Goal: Use online tool/utility: Utilize a website feature to perform a specific function

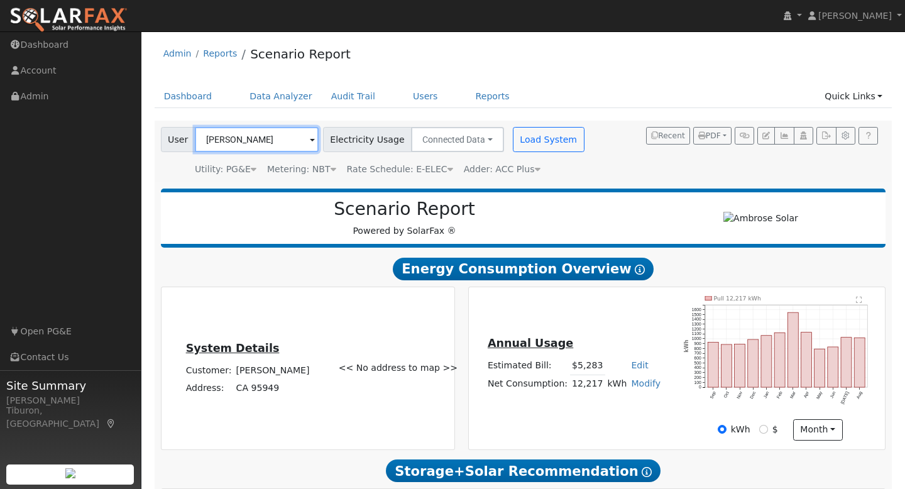
click at [232, 142] on input "[PERSON_NAME]" at bounding box center [257, 139] width 124 height 25
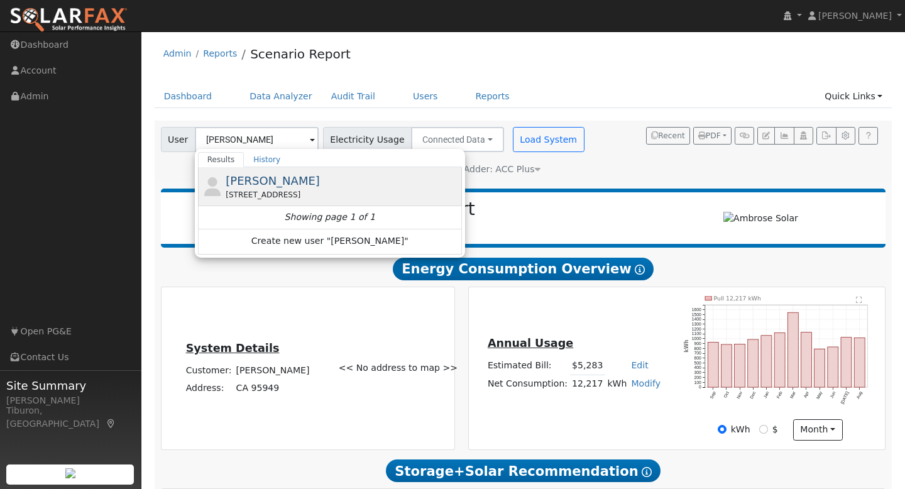
click at [263, 175] on span "[PERSON_NAME]" at bounding box center [273, 180] width 94 height 13
type input "[PERSON_NAME]"
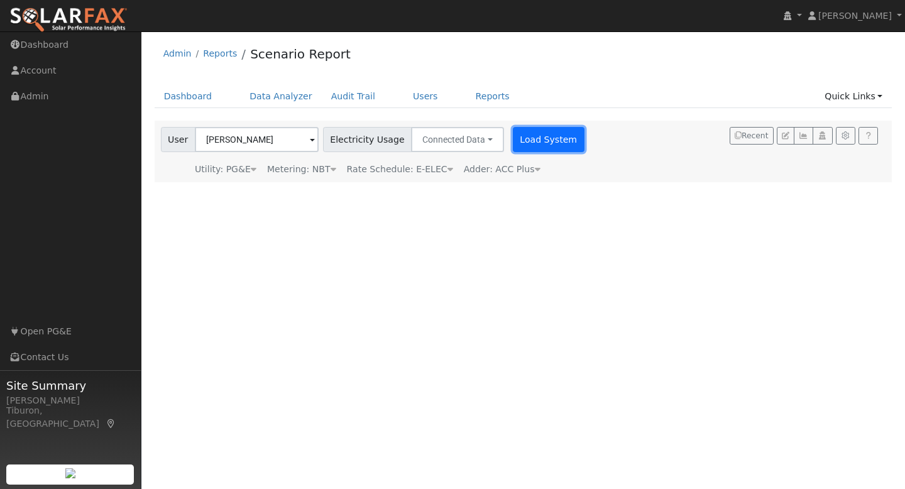
click at [526, 139] on button "Load System" at bounding box center [549, 139] width 72 height 25
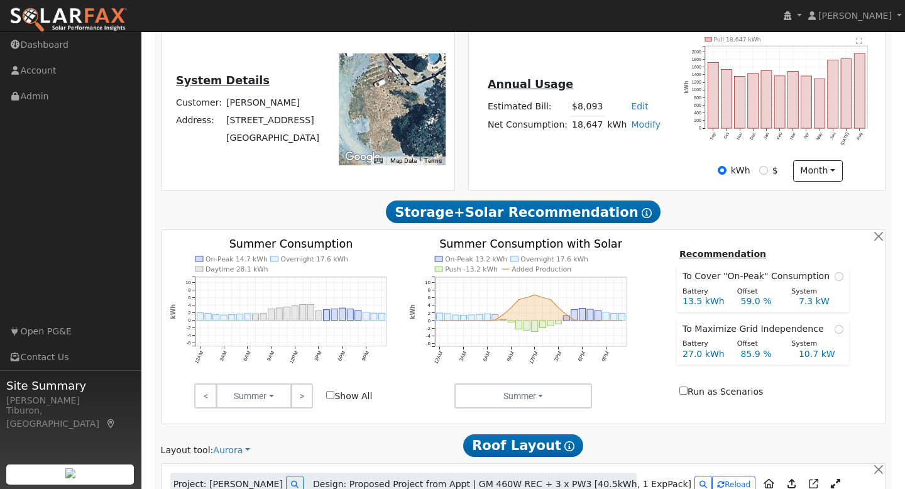
scroll to position [244, 0]
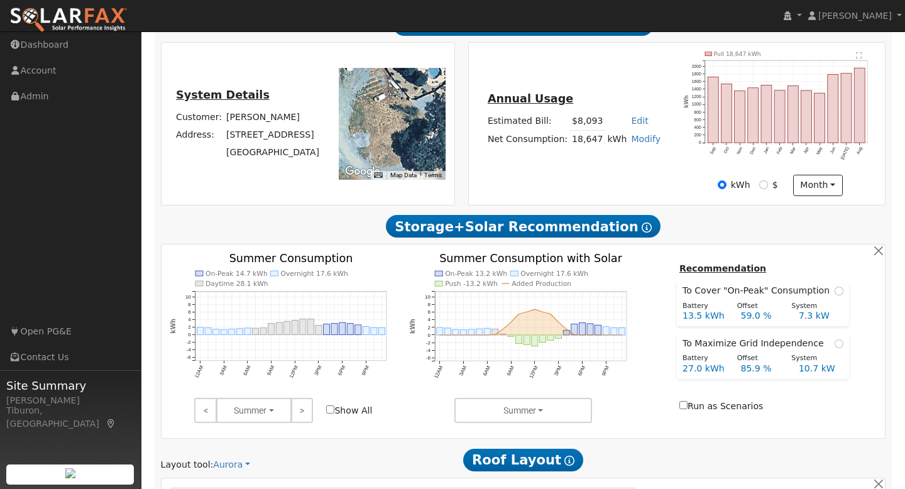
type input "26663"
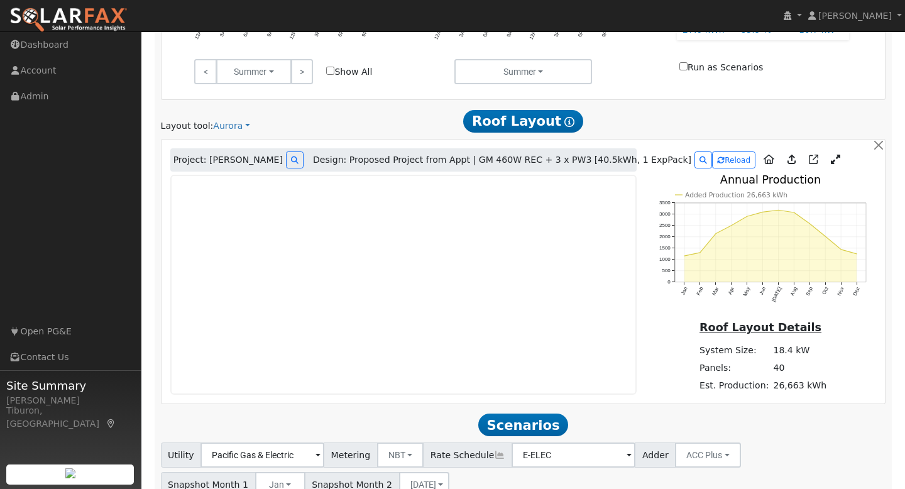
scroll to position [681, 0]
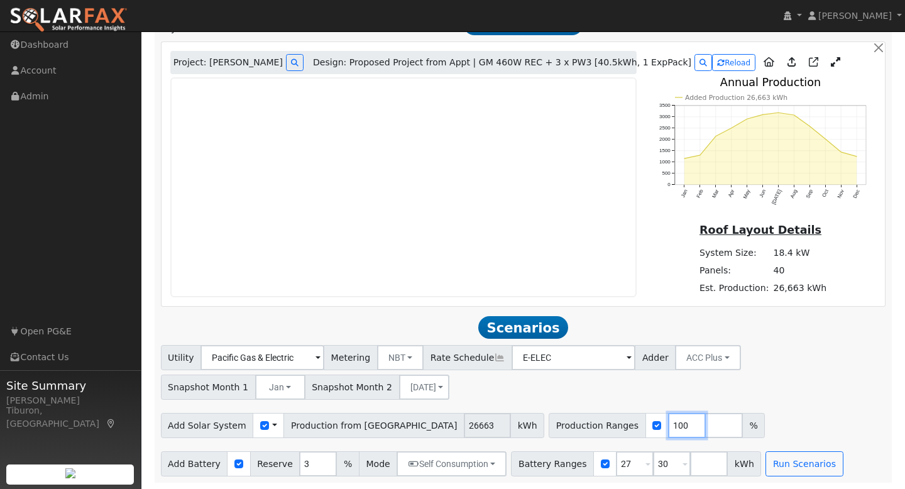
drag, startPoint x: 606, startPoint y: 424, endPoint x: 542, endPoint y: 403, distance: 67.4
click at [567, 419] on div "Production Ranges 100 %" at bounding box center [657, 425] width 216 height 25
type input "138.6"
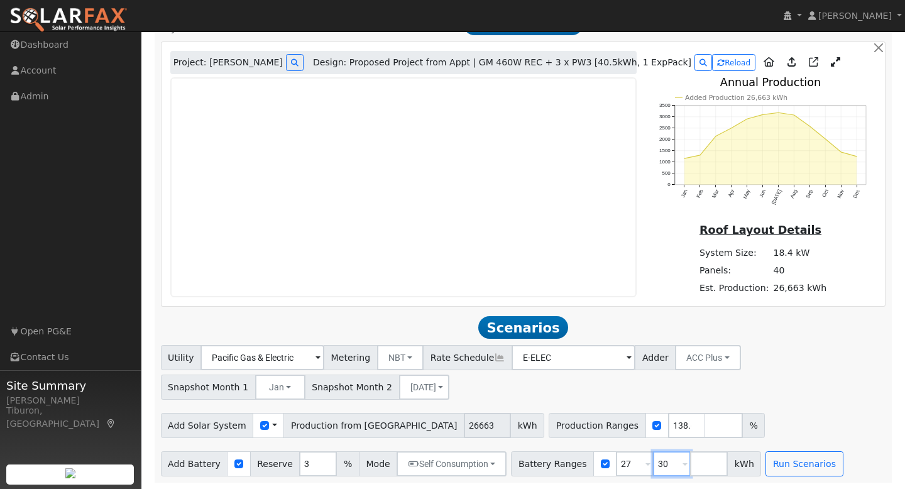
drag, startPoint x: 659, startPoint y: 461, endPoint x: 645, endPoint y: 462, distance: 13.9
click at [653, 462] on input "30" at bounding box center [672, 463] width 38 height 25
drag, startPoint x: 620, startPoint y: 461, endPoint x: 592, endPoint y: 462, distance: 28.3
click at [592, 462] on div "Battery Ranges 27 Overrides Reserve % Mode None None Self Consumption Peak Savi…" at bounding box center [617, 463] width 213 height 25
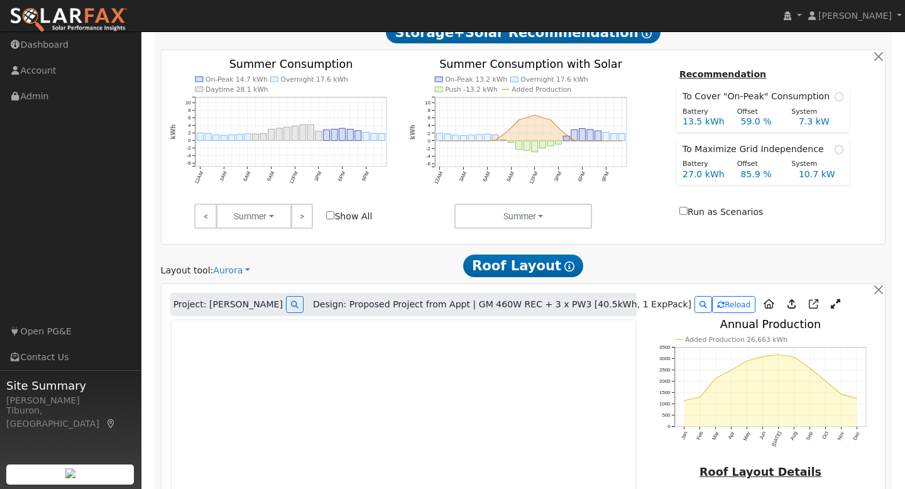
scroll to position [681, 0]
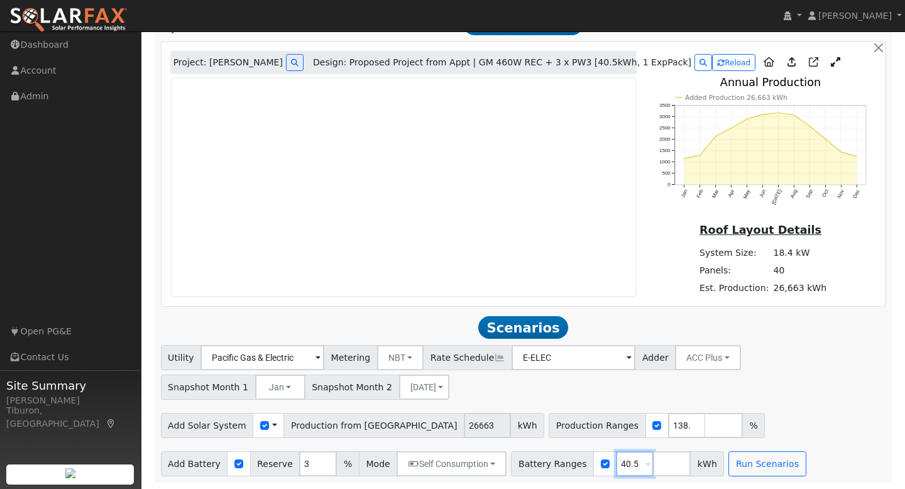
type input "40.5"
click at [407, 388] on button "[DATE]" at bounding box center [424, 387] width 50 height 25
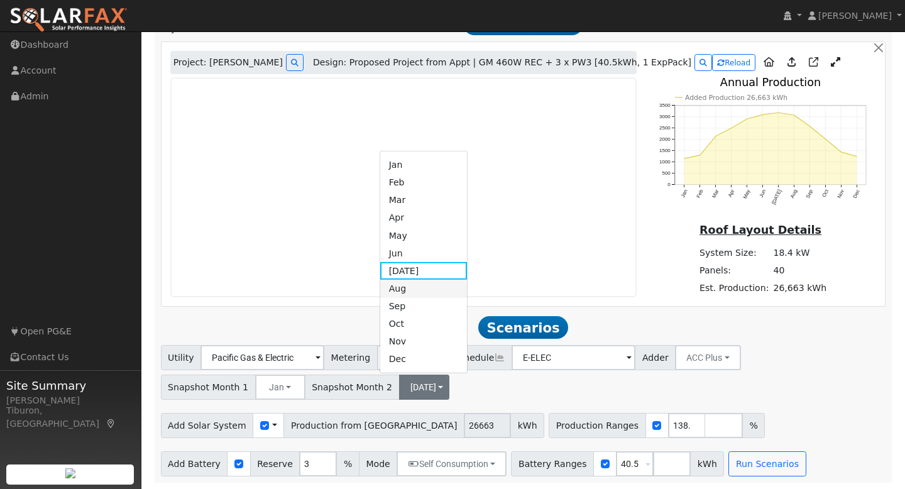
click at [412, 283] on link "Aug" at bounding box center [423, 289] width 87 height 18
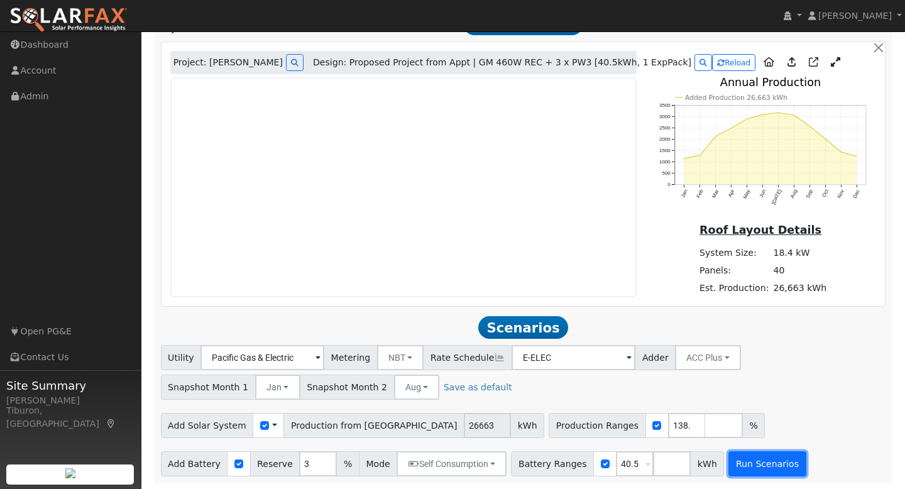
click at [746, 463] on button "Run Scenarios" at bounding box center [766, 463] width 77 height 25
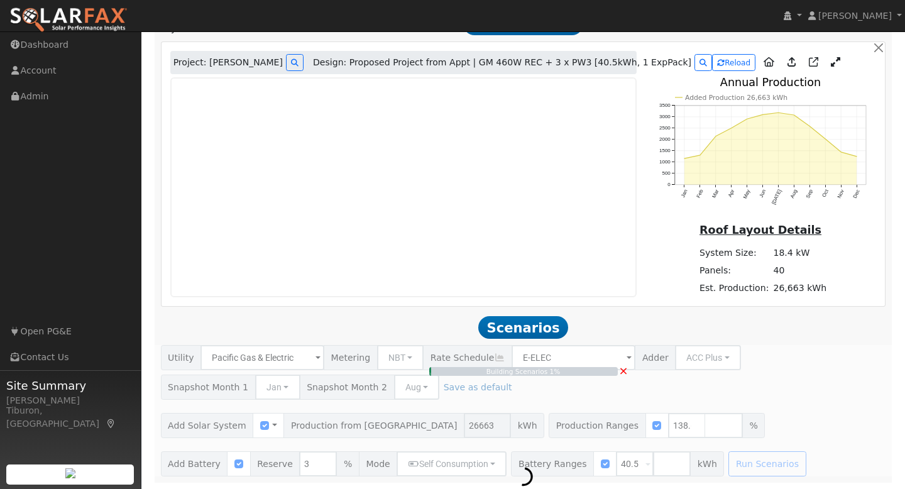
type input "$86,228"
type input "$48,600"
type input "$40,448"
type input "24.6"
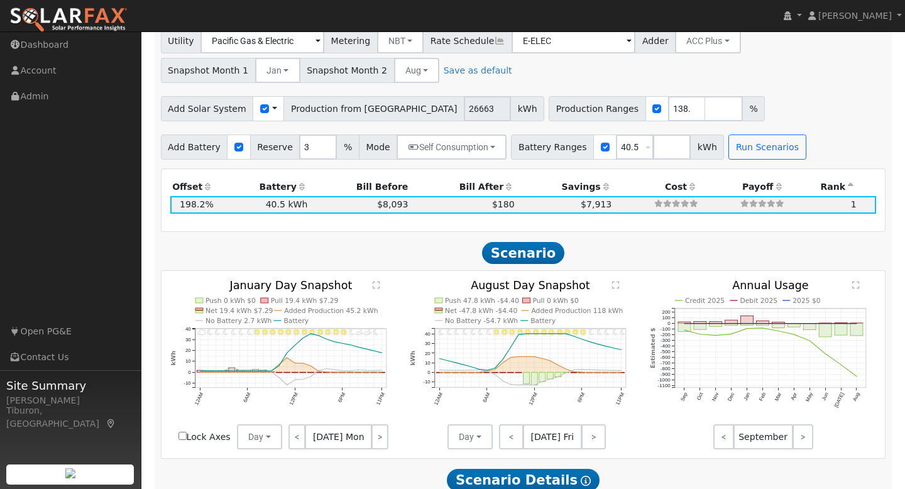
scroll to position [1027, 0]
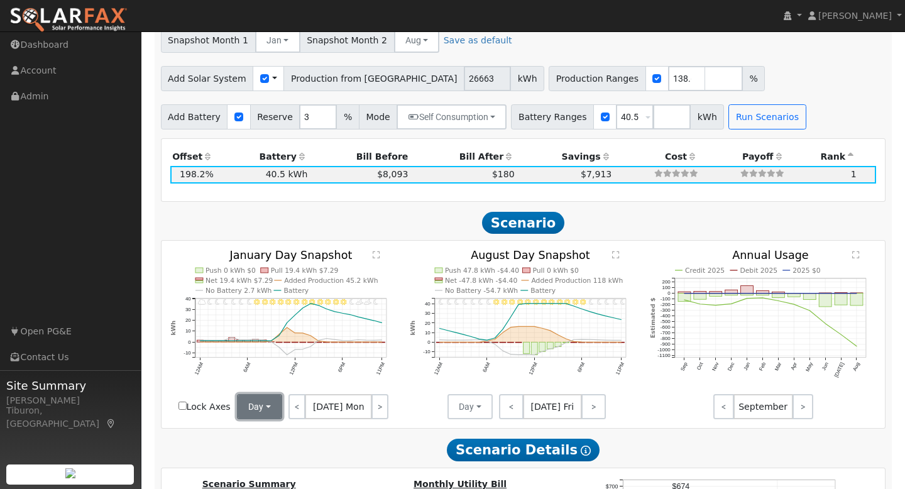
click at [251, 412] on button "Day" at bounding box center [259, 406] width 45 height 25
click at [282, 452] on link "Month Average" at bounding box center [281, 452] width 87 height 18
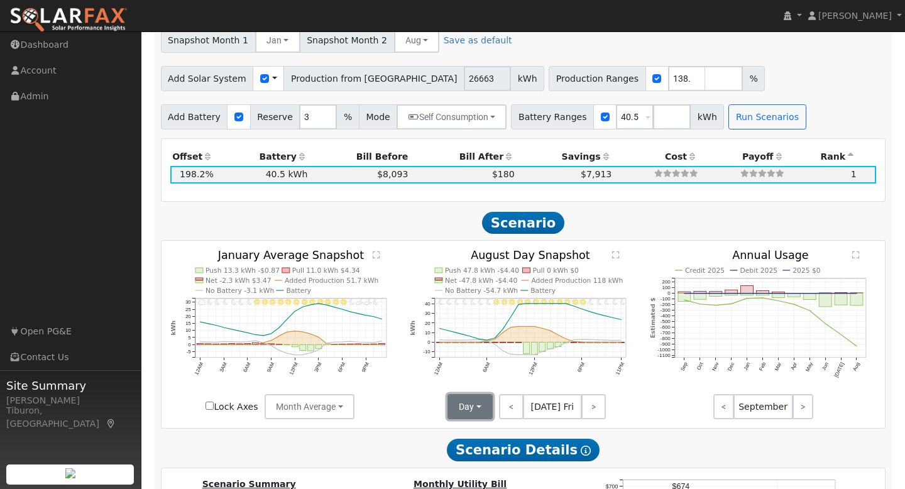
click at [472, 408] on button "Day" at bounding box center [469, 406] width 45 height 25
click at [490, 456] on link "Month Average" at bounding box center [491, 452] width 87 height 18
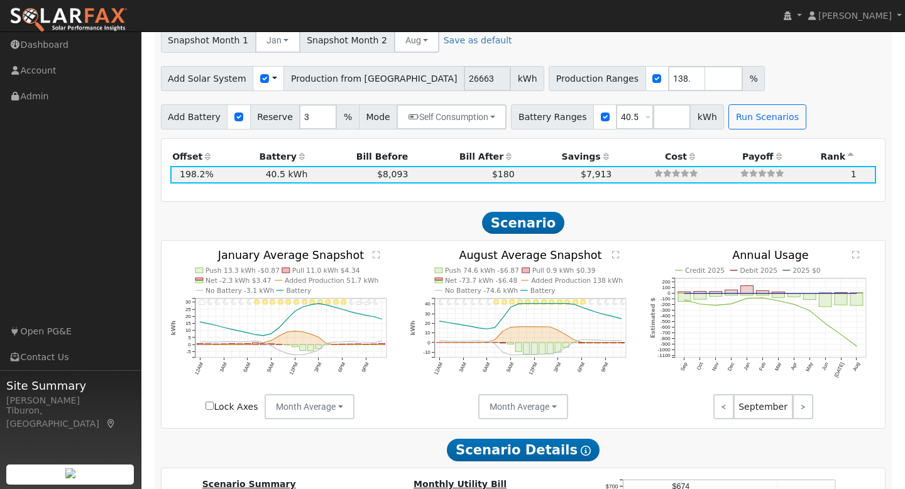
click at [209, 404] on input "Lock Axes" at bounding box center [209, 406] width 8 height 8
checkbox input "true"
click at [375, 256] on text "" at bounding box center [377, 255] width 8 height 8
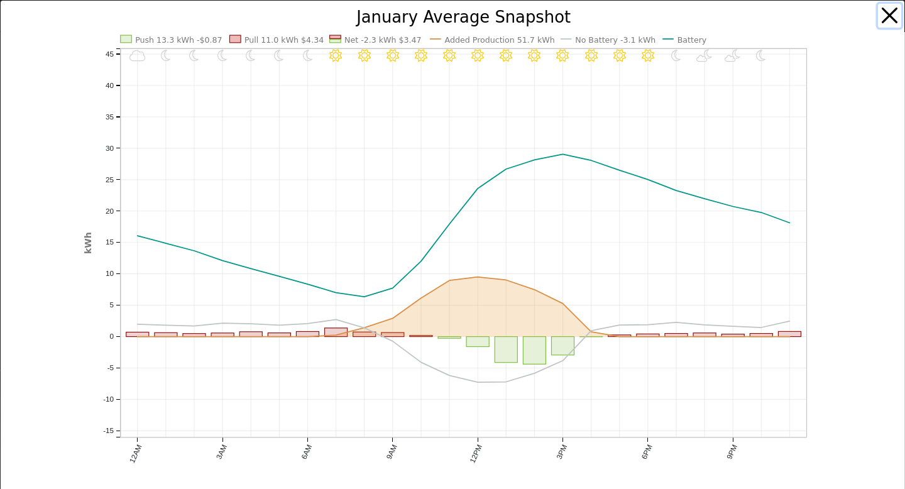
click at [883, 12] on button "button" at bounding box center [890, 16] width 24 height 24
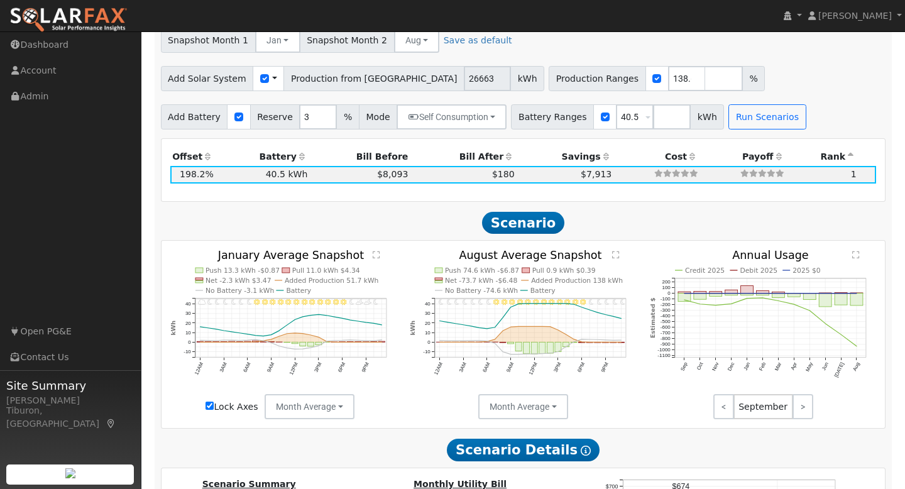
click at [622, 255] on icon "Invalid date - Clear Invalid date - Clear Invalid date - Clear Invalid date - C…" at bounding box center [523, 330] width 227 height 161
click at [611, 256] on icon "Invalid date - Clear Invalid date - Clear Invalid date - Clear Invalid date - C…" at bounding box center [523, 330] width 227 height 161
click at [614, 254] on text "" at bounding box center [617, 255] width 8 height 8
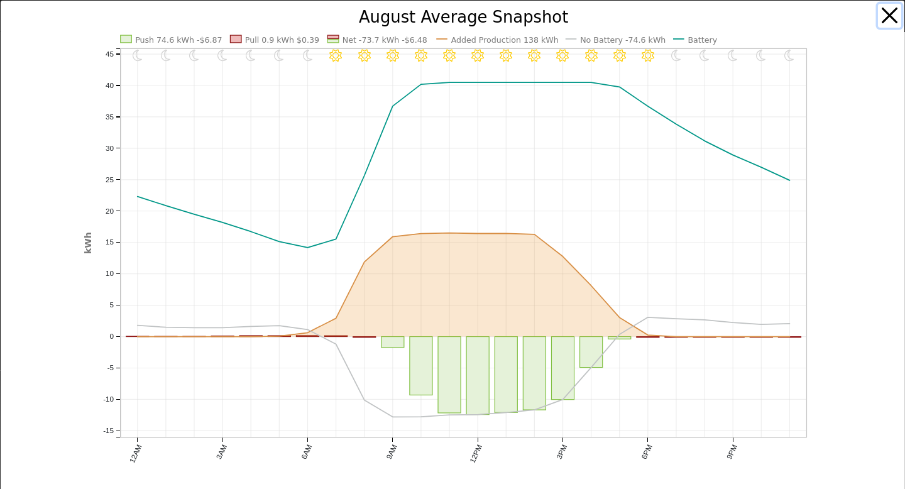
click at [891, 12] on button "button" at bounding box center [890, 16] width 24 height 24
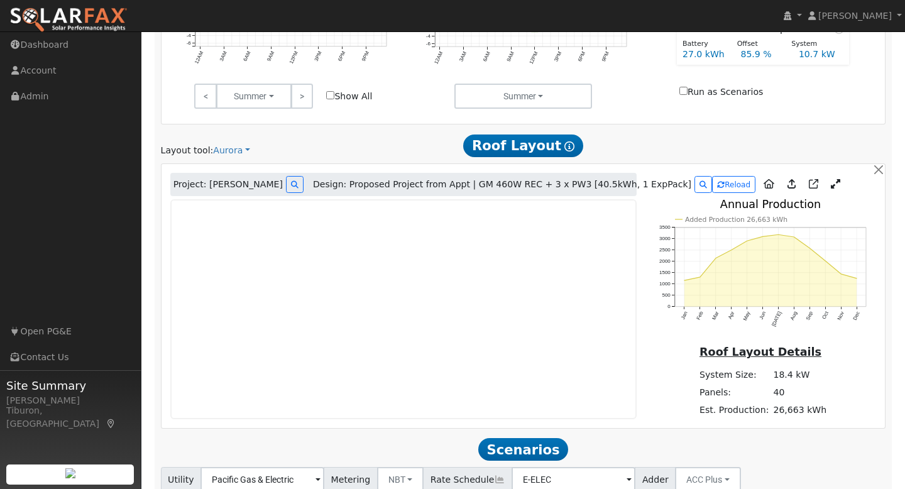
scroll to position [0, 0]
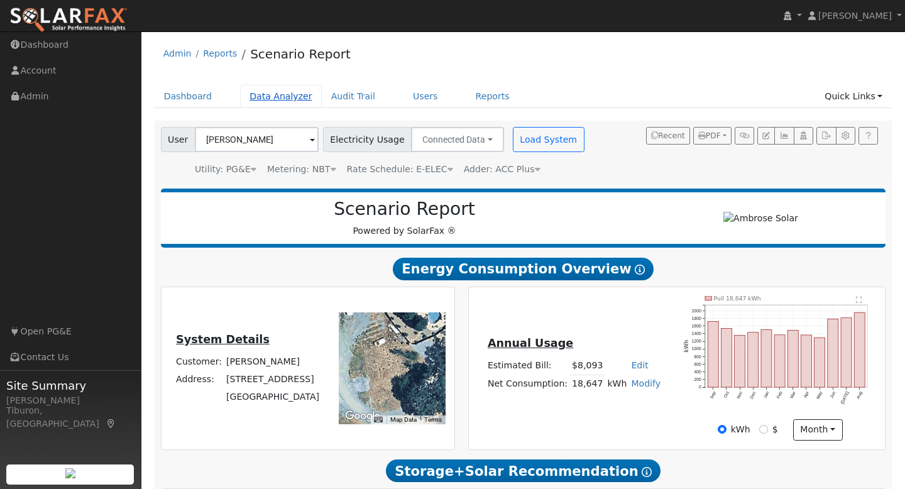
click at [280, 97] on link "Data Analyzer" at bounding box center [281, 96] width 82 height 23
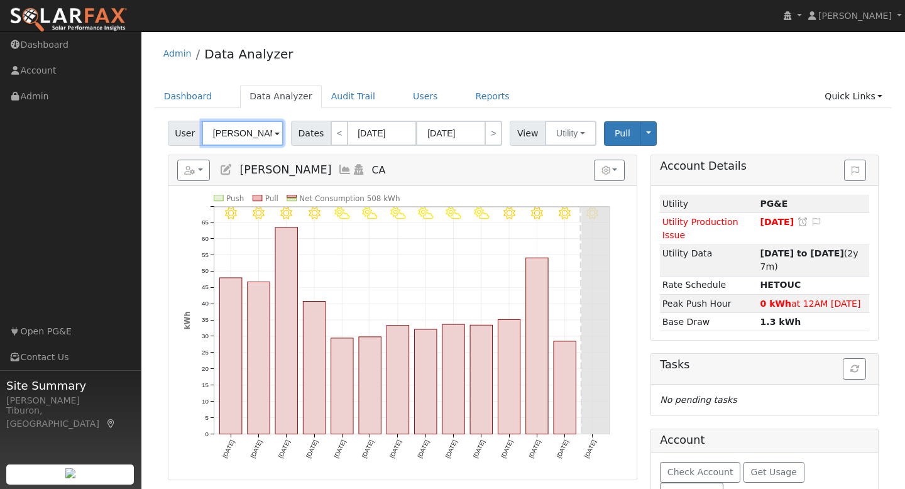
click at [239, 131] on input "[PERSON_NAME]" at bounding box center [243, 133] width 82 height 25
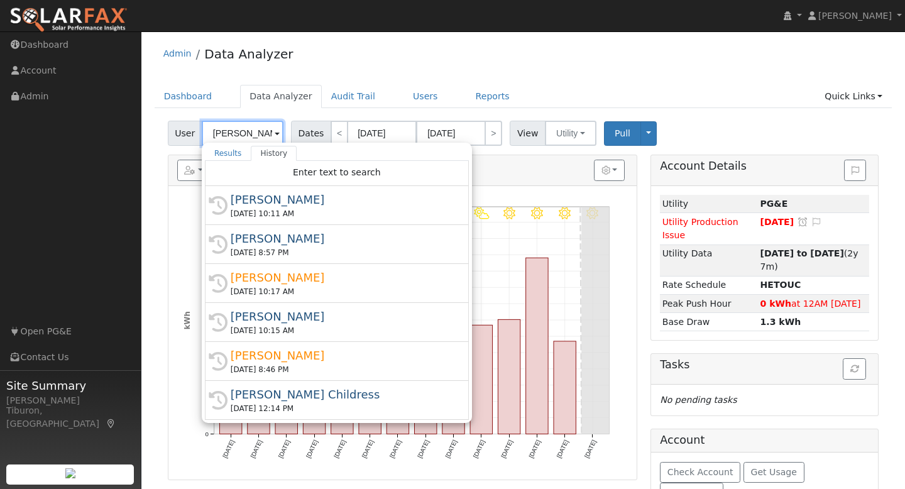
click at [239, 131] on input "[PERSON_NAME]" at bounding box center [243, 133] width 82 height 25
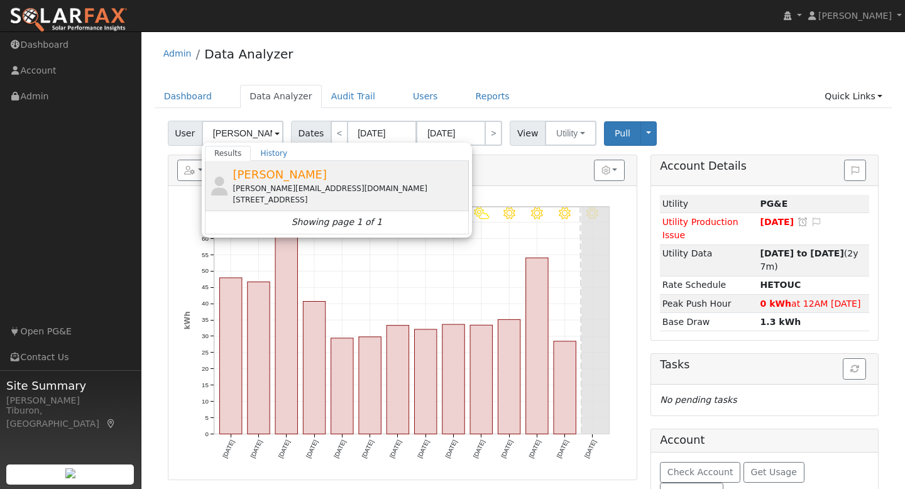
click at [314, 187] on div "Michael-diehl@att.net" at bounding box center [348, 188] width 233 height 11
type input "Mike Deihl"
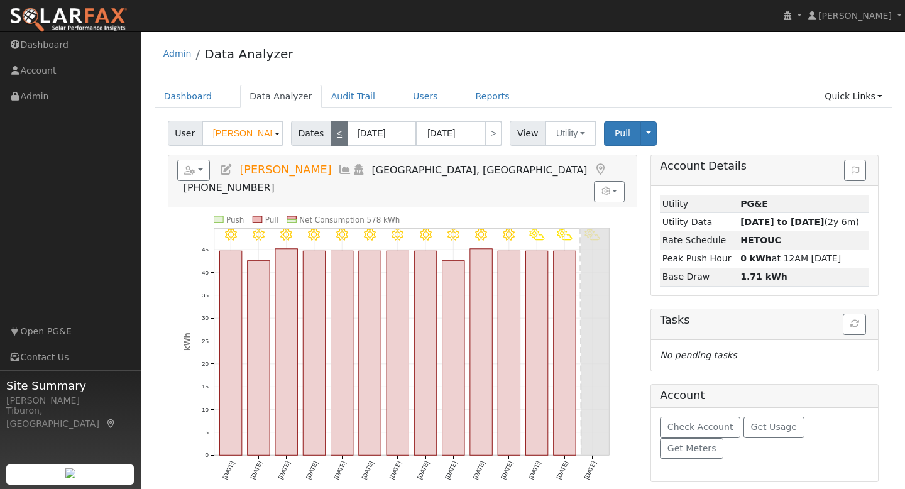
click at [335, 134] on link "<" at bounding box center [340, 133] width 18 height 25
type input "08/08/2025"
type input "08/21/2025"
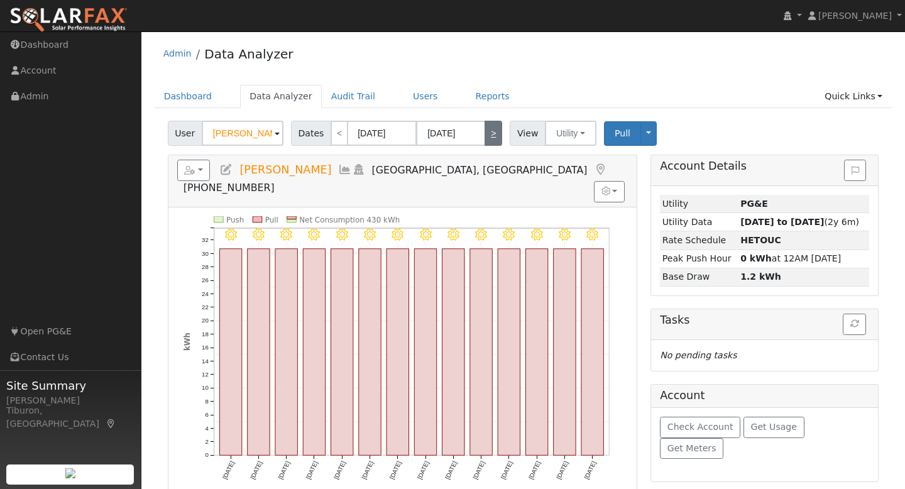
click at [489, 134] on link ">" at bounding box center [493, 133] width 18 height 25
type input "08/22/2025"
type input "09/04/2025"
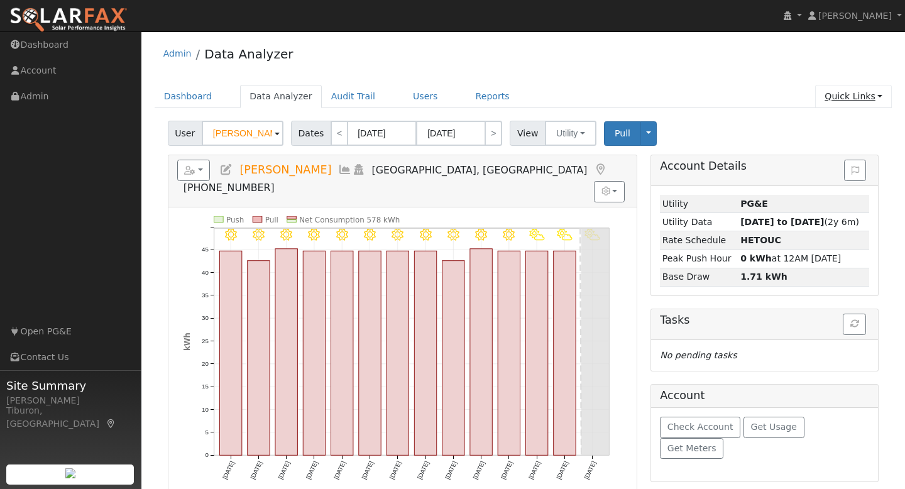
click at [841, 93] on link "Quick Links" at bounding box center [853, 96] width 77 height 23
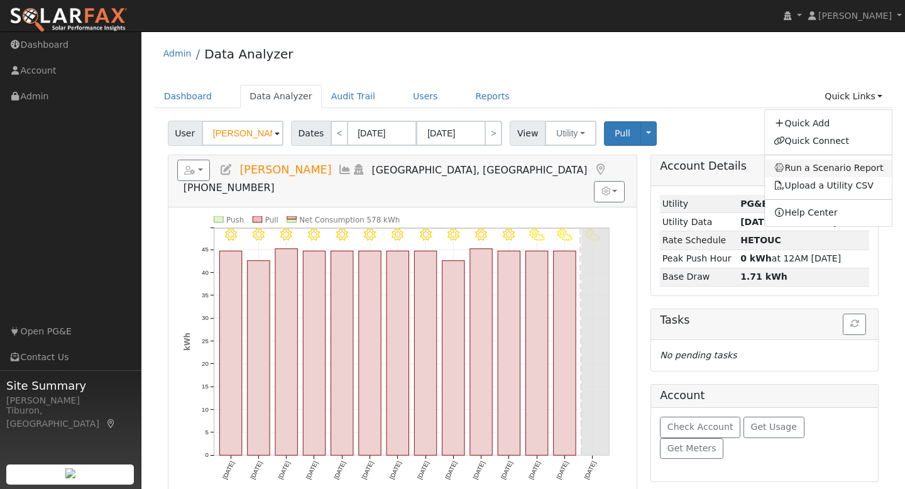
click at [845, 165] on link "Run a Scenario Report" at bounding box center [829, 169] width 128 height 18
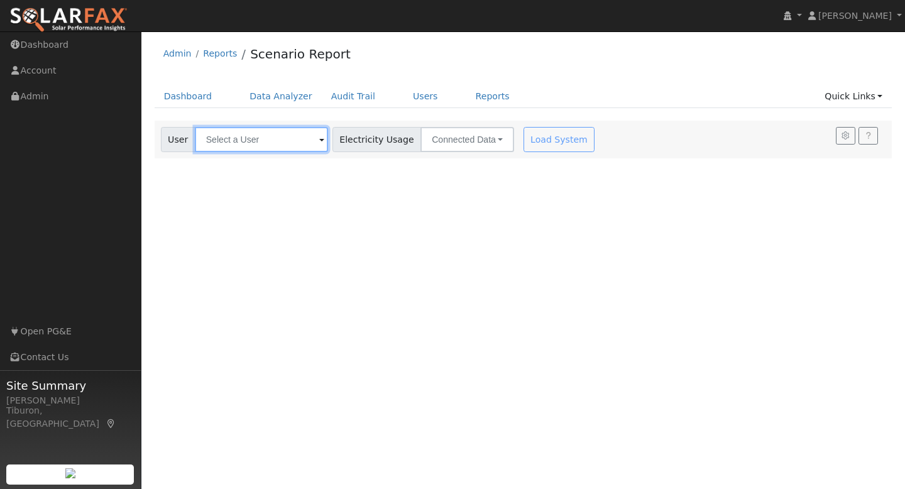
click at [258, 143] on input "text" at bounding box center [261, 139] width 133 height 25
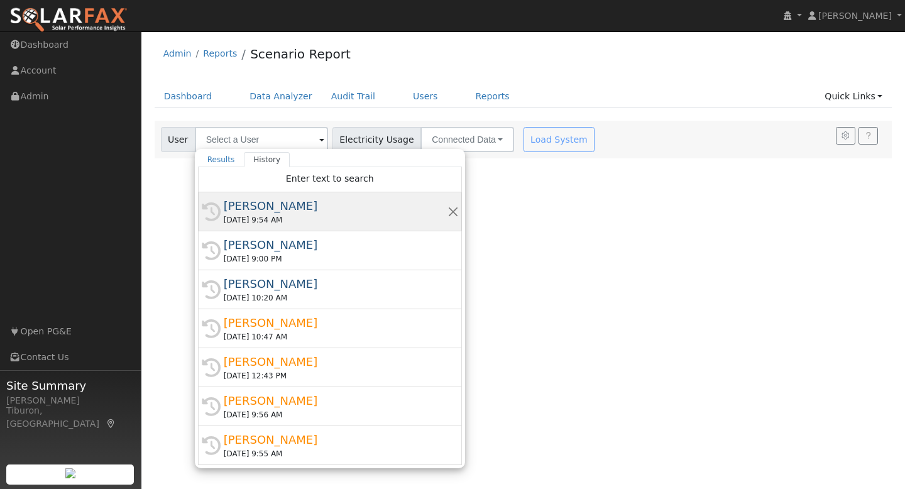
click at [271, 214] on div "[DATE] 9:54 AM" at bounding box center [336, 219] width 224 height 11
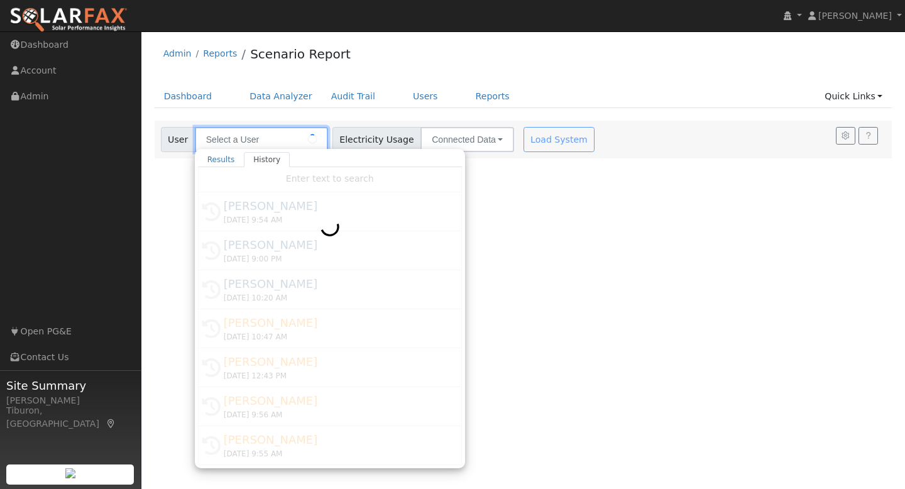
type input "[PERSON_NAME]"
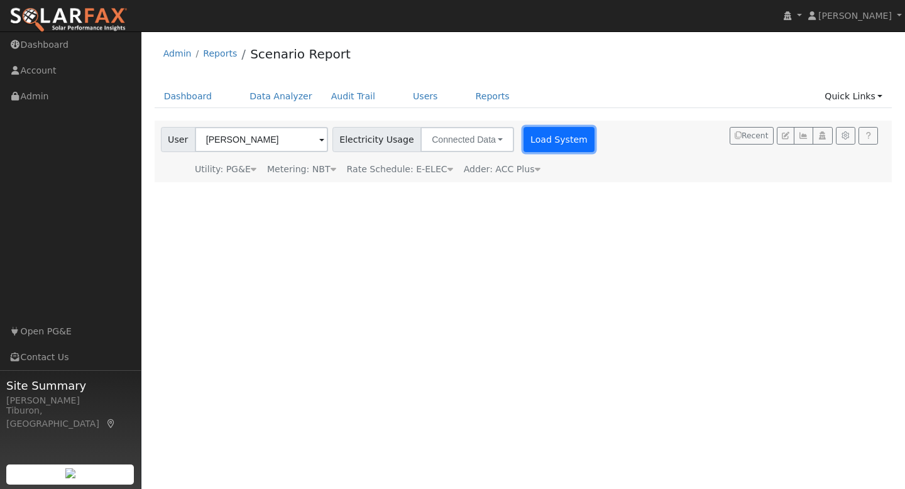
click at [541, 137] on button "Load System" at bounding box center [559, 139] width 72 height 25
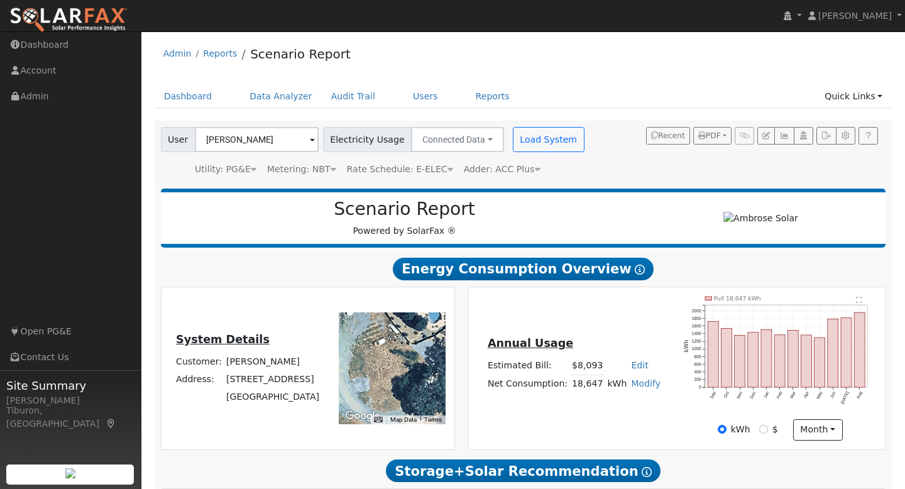
type input "24259"
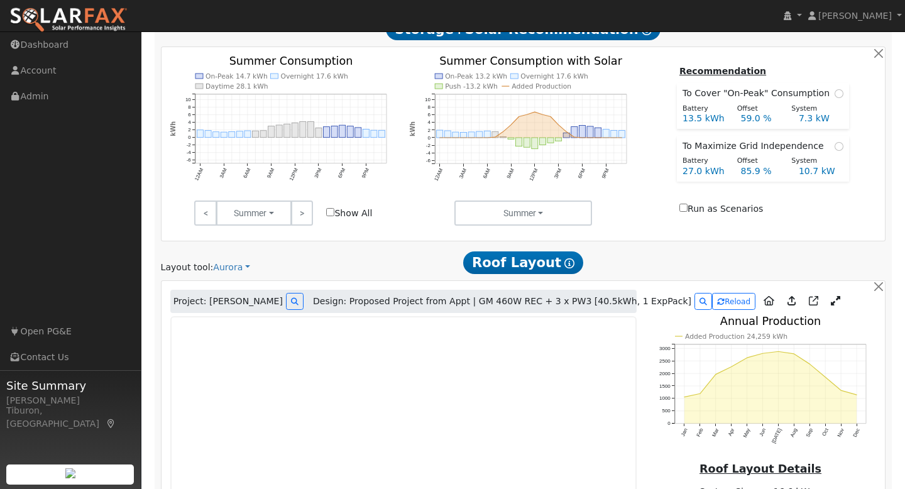
scroll to position [652, 0]
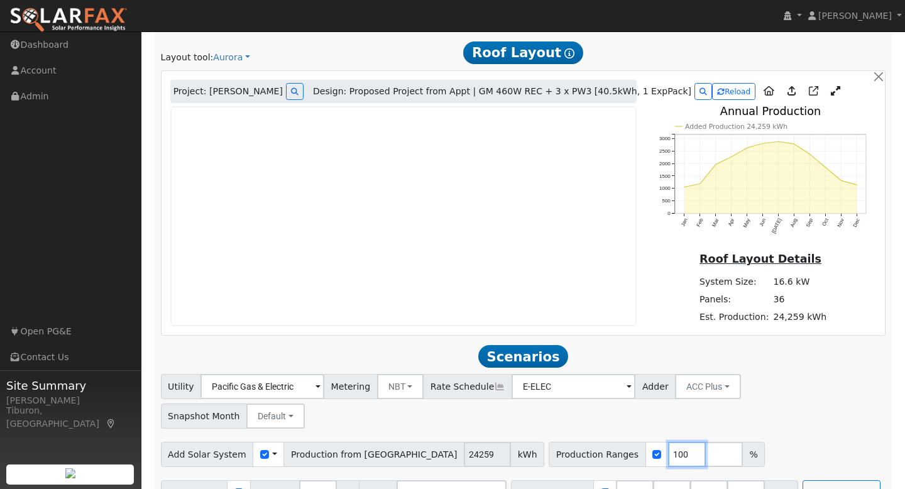
drag, startPoint x: 604, startPoint y: 424, endPoint x: 574, endPoint y: 425, distance: 30.8
click at [574, 442] on div "Production Ranges 100 %" at bounding box center [657, 454] width 216 height 25
type input "124.7"
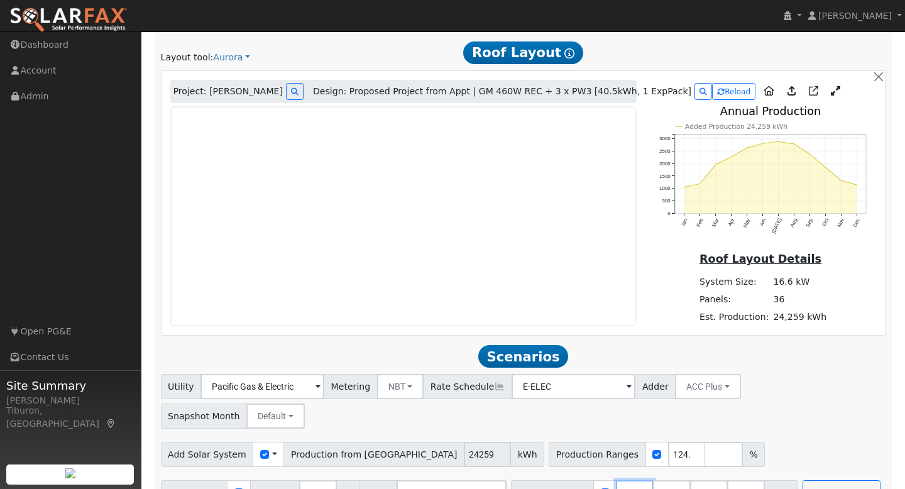
drag, startPoint x: 631, startPoint y: 466, endPoint x: 594, endPoint y: 466, distance: 37.1
click at [594, 480] on div "Battery Ranges 13.5 Overrides Reserve % Mode None None Self Consumption Peak Sa…" at bounding box center [654, 492] width 287 height 25
type input "27"
type input "40.5"
drag, startPoint x: 622, startPoint y: 461, endPoint x: 598, endPoint y: 464, distance: 24.7
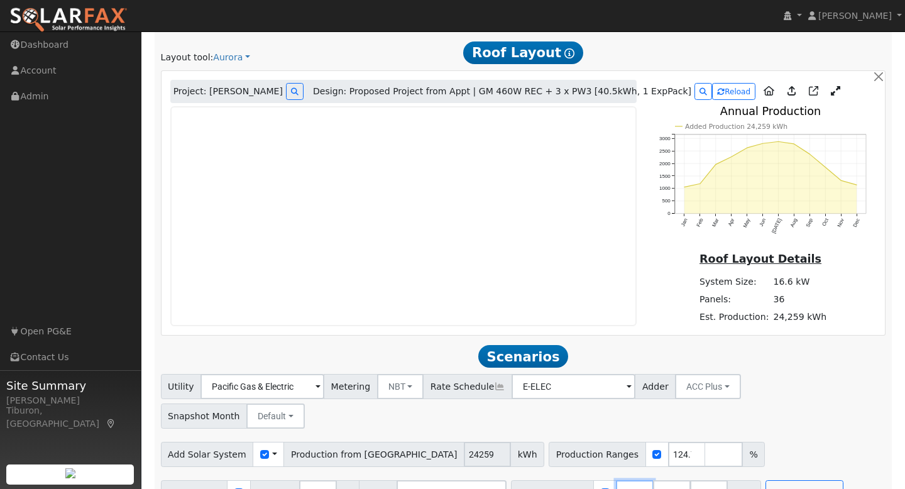
click at [598, 480] on div "Battery Ranges 27 Overrides Reserve % Mode None None Self Consumption Peak Savi…" at bounding box center [636, 492] width 250 height 25
type input "40.5"
click at [305, 403] on button "Default" at bounding box center [275, 415] width 58 height 25
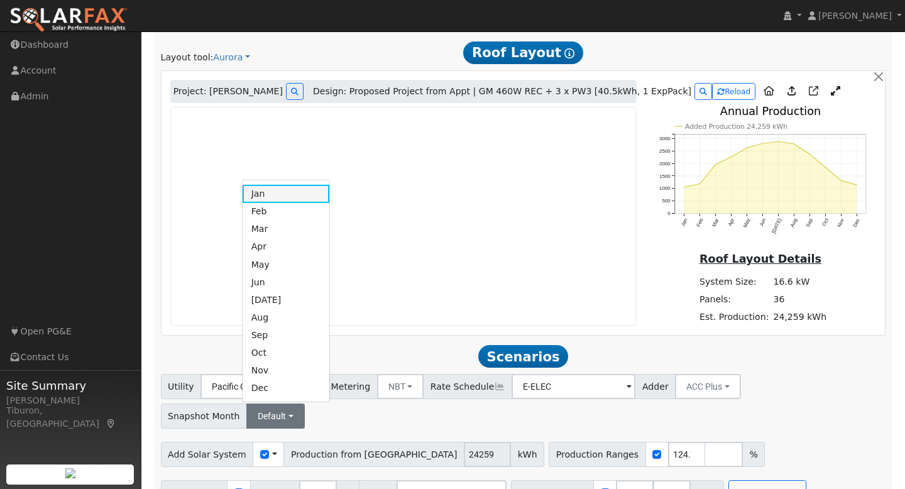
click at [330, 185] on link "Jan" at bounding box center [286, 194] width 87 height 18
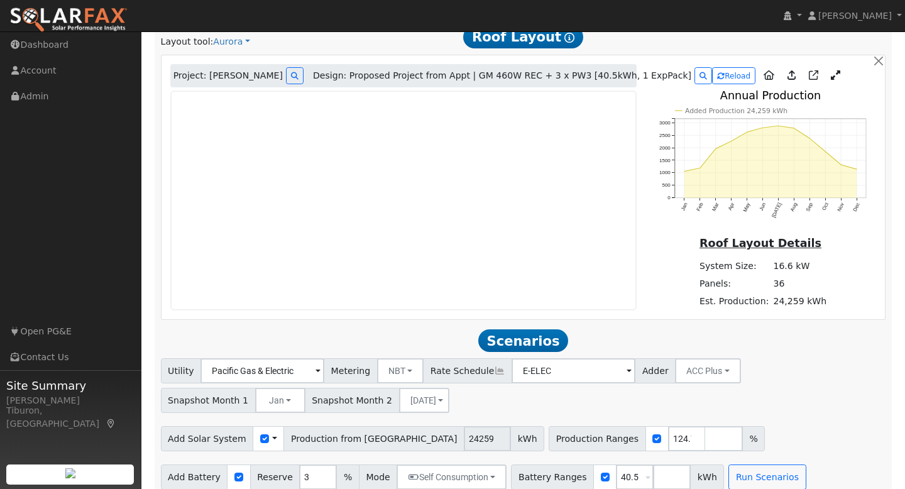
scroll to position [681, 0]
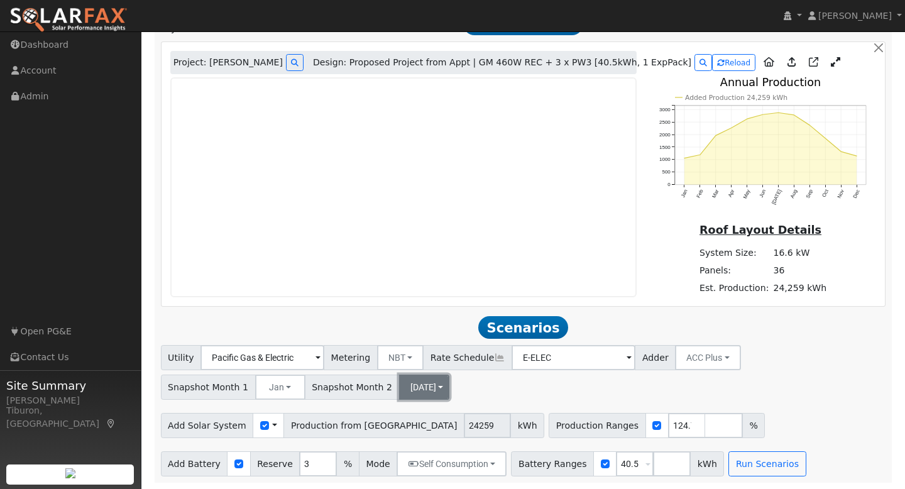
click at [399, 388] on button "[DATE]" at bounding box center [424, 387] width 50 height 25
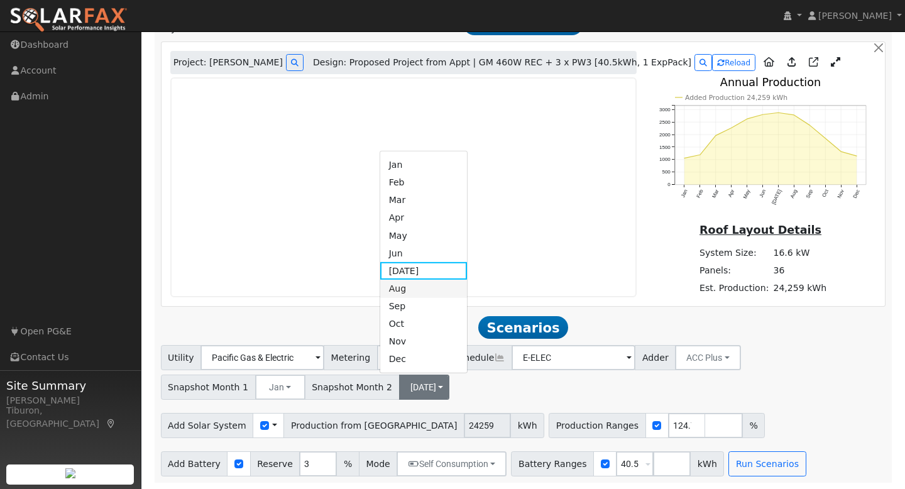
click at [393, 288] on link "Aug" at bounding box center [423, 289] width 87 height 18
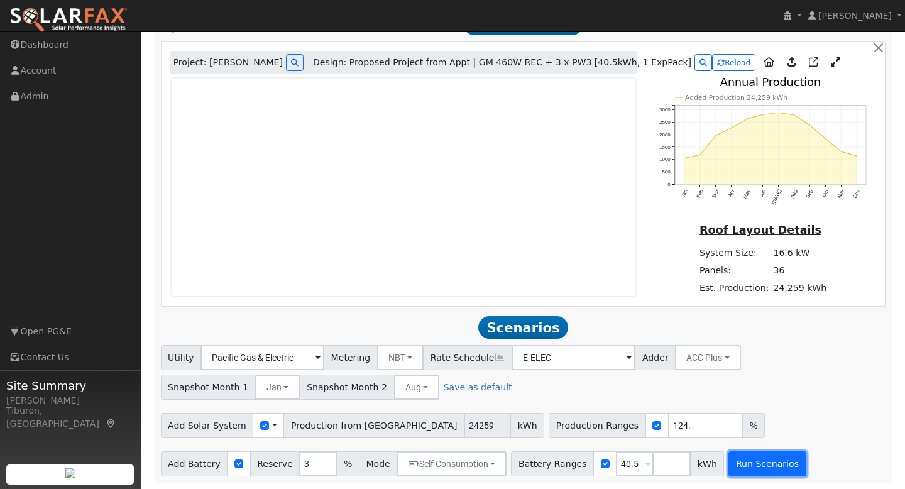
click at [764, 461] on button "Run Scenarios" at bounding box center [766, 463] width 77 height 25
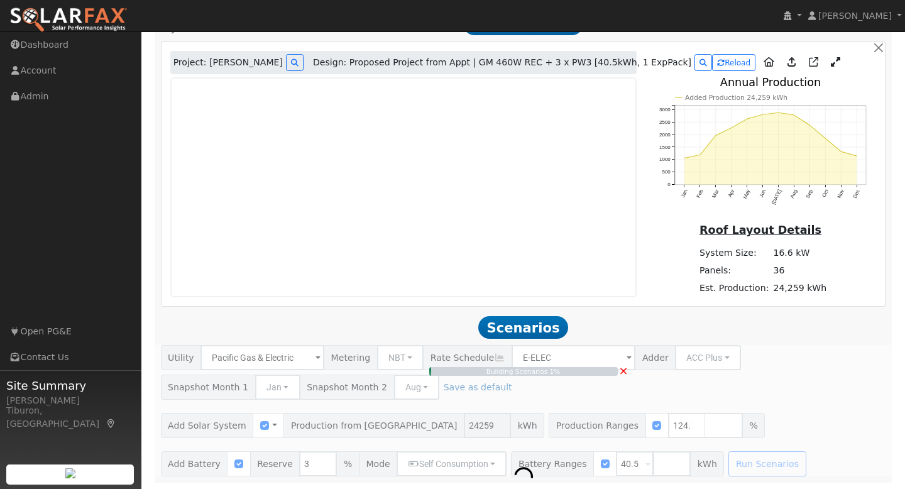
type input "20.2"
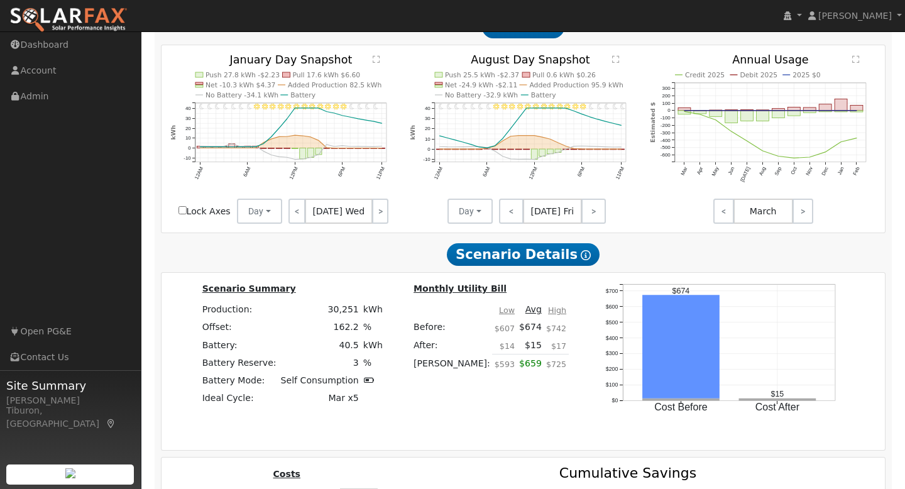
scroll to position [1277, 0]
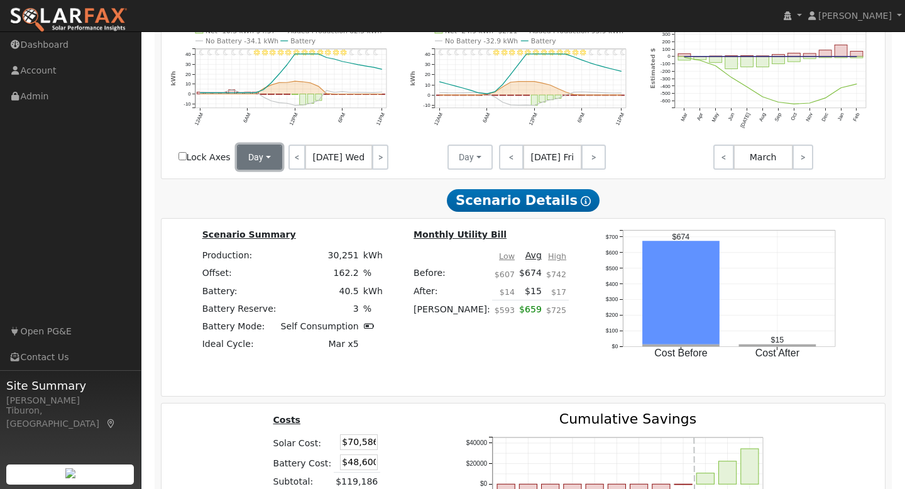
click at [261, 151] on button "Day" at bounding box center [259, 157] width 45 height 25
click at [276, 207] on link "Month Average" at bounding box center [281, 203] width 87 height 18
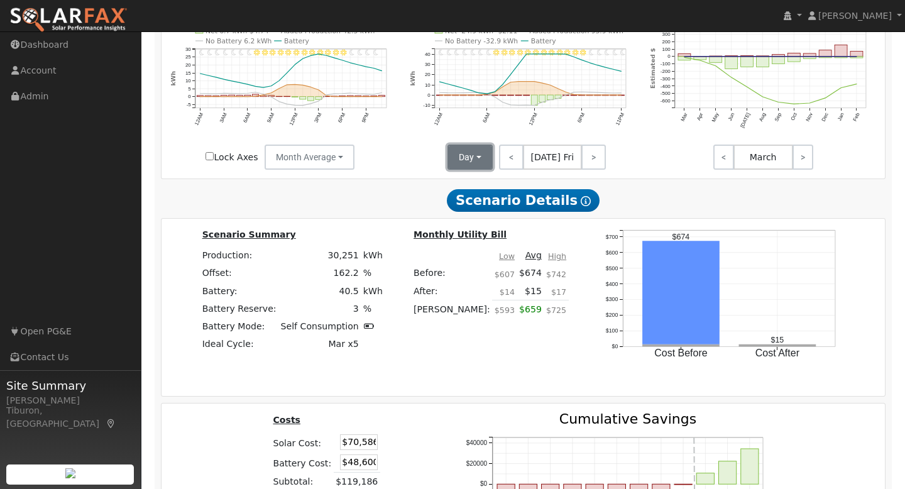
click at [473, 156] on button "Day" at bounding box center [469, 157] width 45 height 25
click at [475, 206] on link "Month Average" at bounding box center [491, 203] width 87 height 18
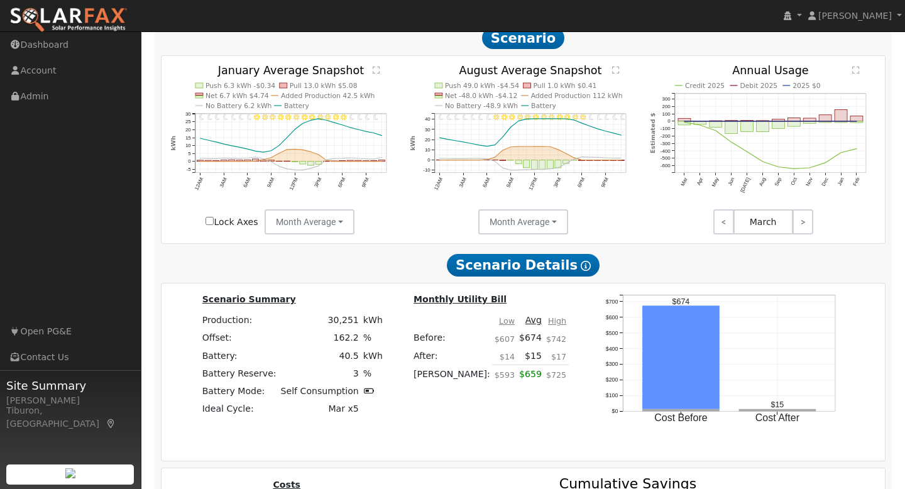
scroll to position [1159, 0]
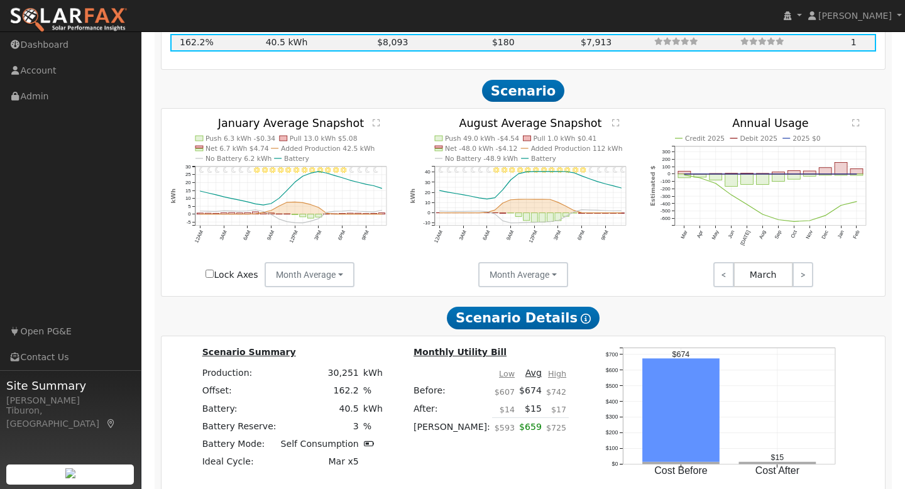
click at [208, 274] on input "Lock Axes" at bounding box center [209, 274] width 8 height 8
checkbox input "true"
click at [375, 123] on text "" at bounding box center [377, 123] width 8 height 8
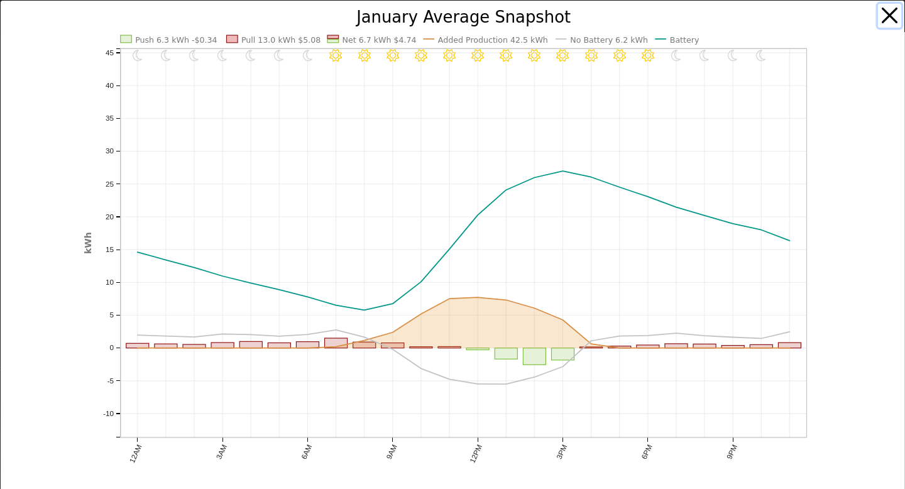
click at [894, 18] on button "button" at bounding box center [890, 16] width 24 height 24
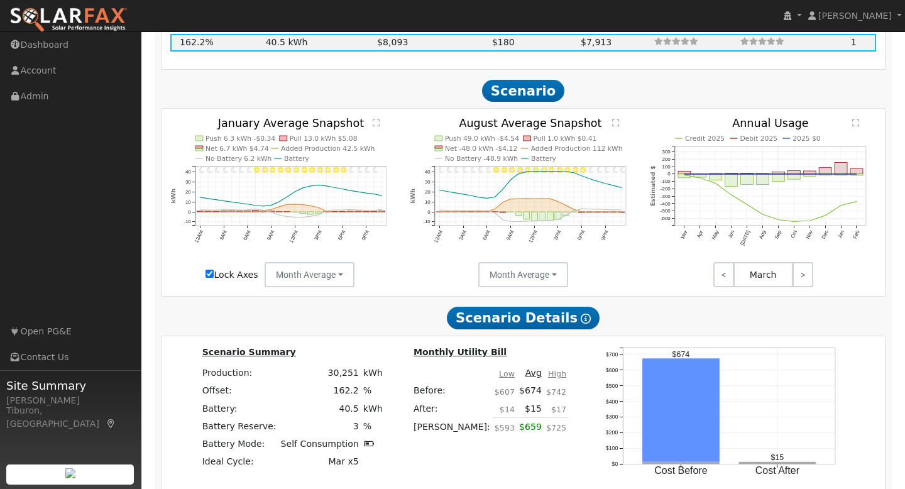
click at [618, 124] on text "" at bounding box center [617, 123] width 8 height 8
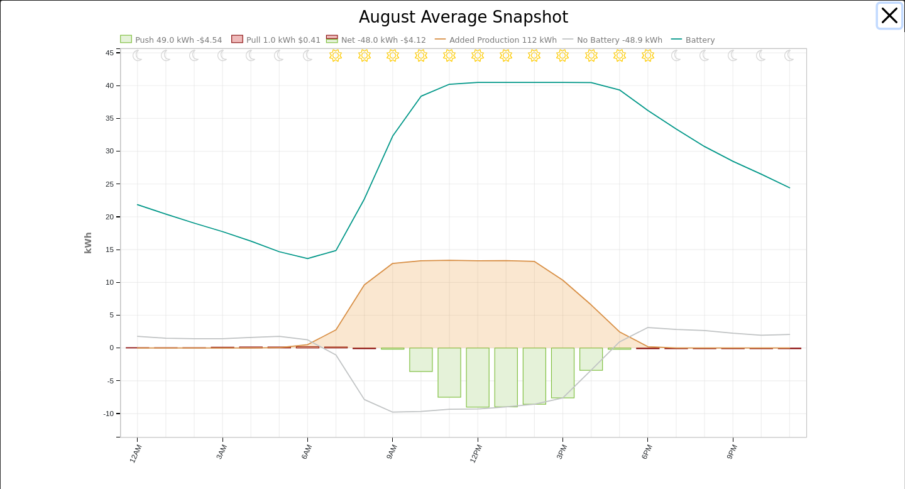
click at [890, 11] on button "button" at bounding box center [890, 16] width 24 height 24
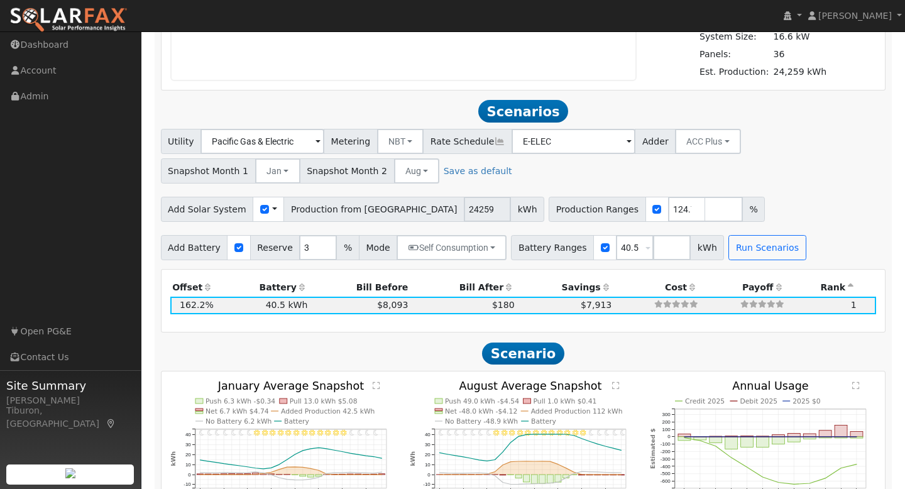
scroll to position [904, 0]
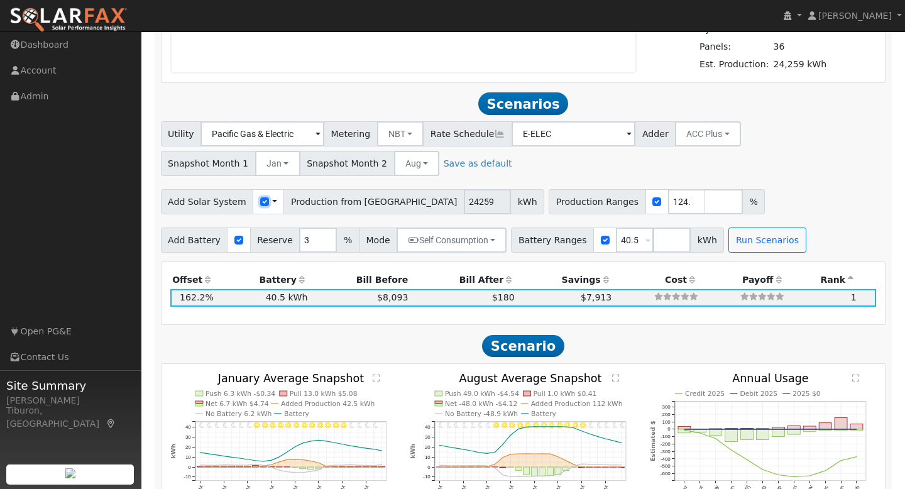
click at [260, 202] on input "checkbox" at bounding box center [264, 201] width 9 height 9
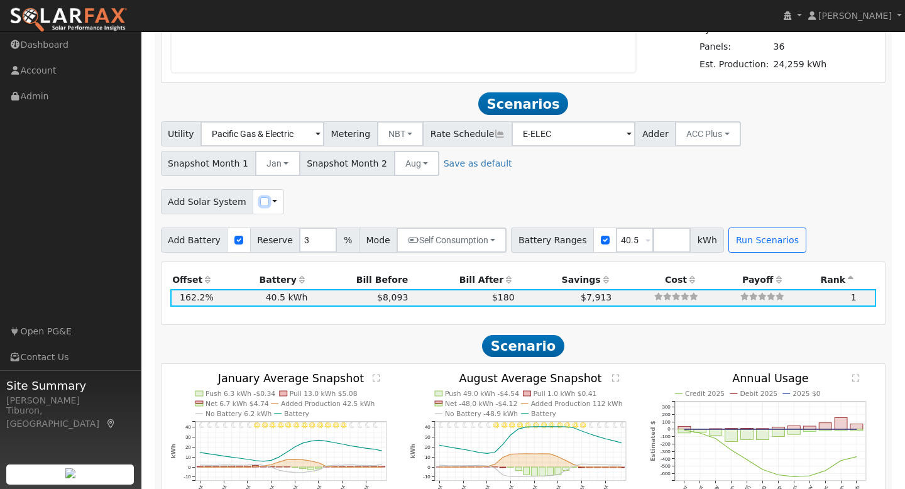
click at [260, 204] on input "checkbox" at bounding box center [264, 201] width 9 height 9
checkbox input "true"
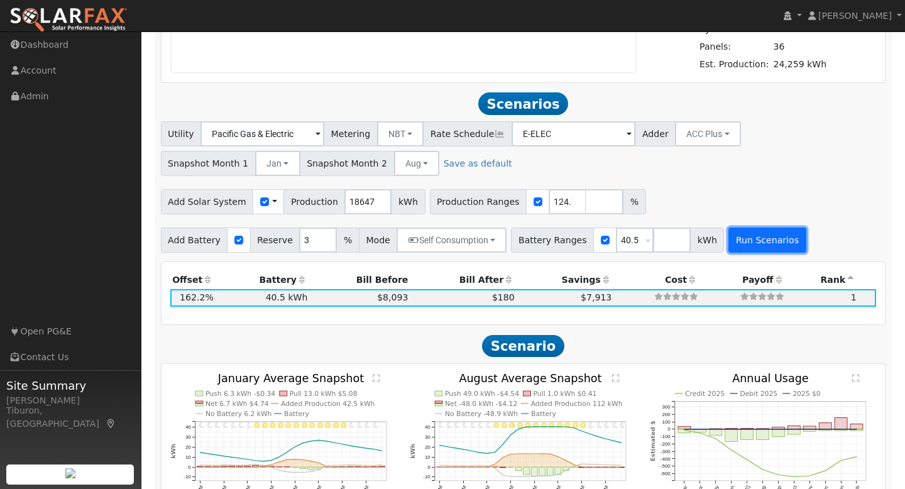
click at [755, 245] on button "Run Scenarios" at bounding box center [766, 239] width 77 height 25
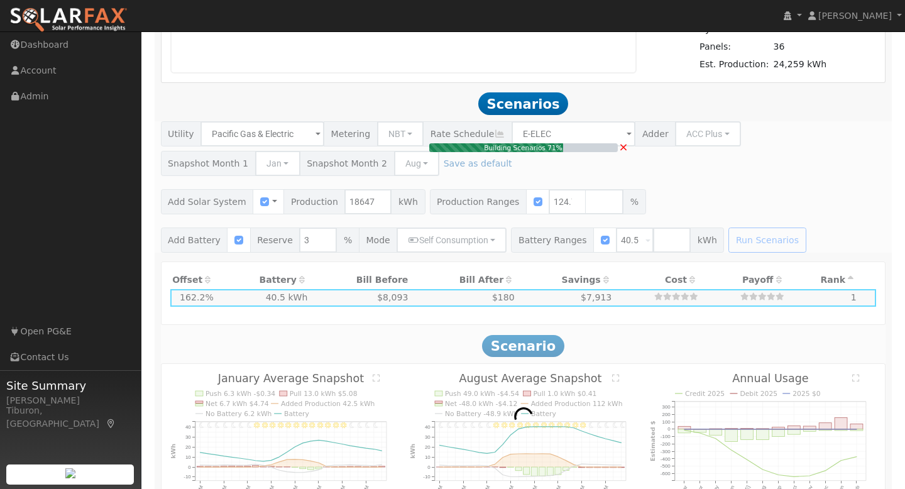
type input "15.5"
type input "$54,257"
type input "$30,857"
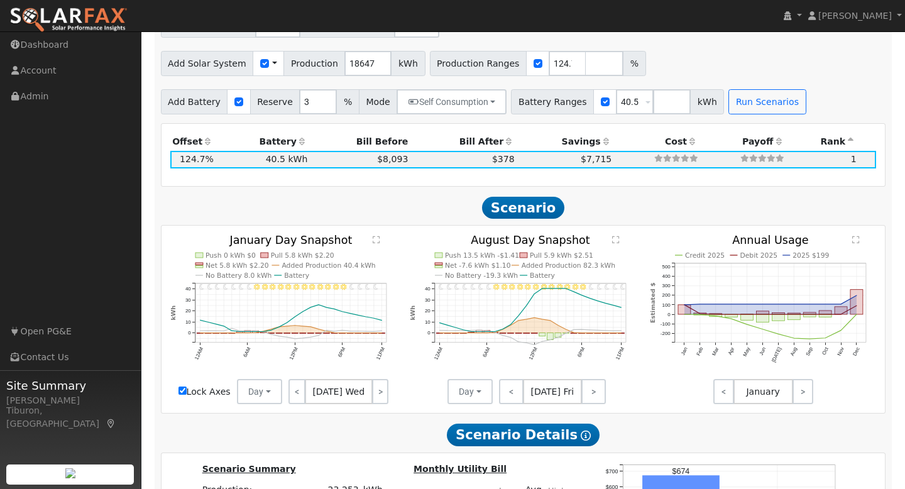
scroll to position [1095, 0]
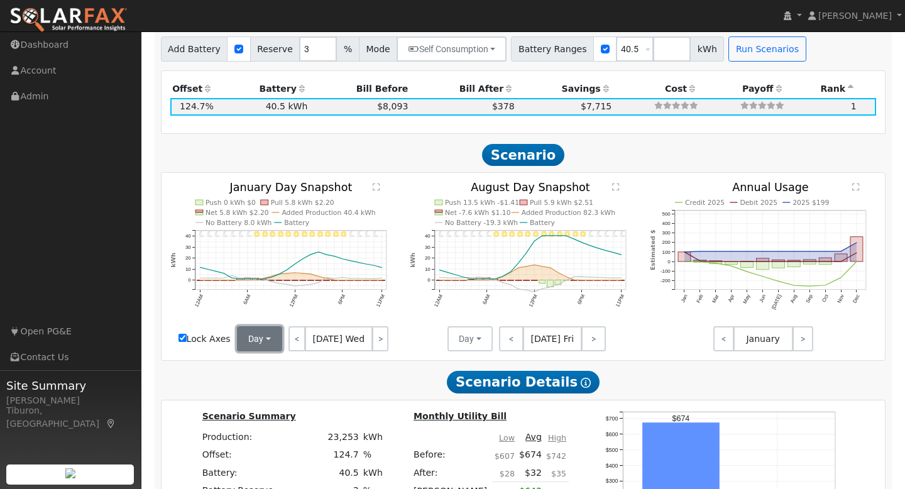
click at [266, 342] on button "Day" at bounding box center [259, 338] width 45 height 25
click at [289, 388] on link "Month Average" at bounding box center [281, 384] width 87 height 18
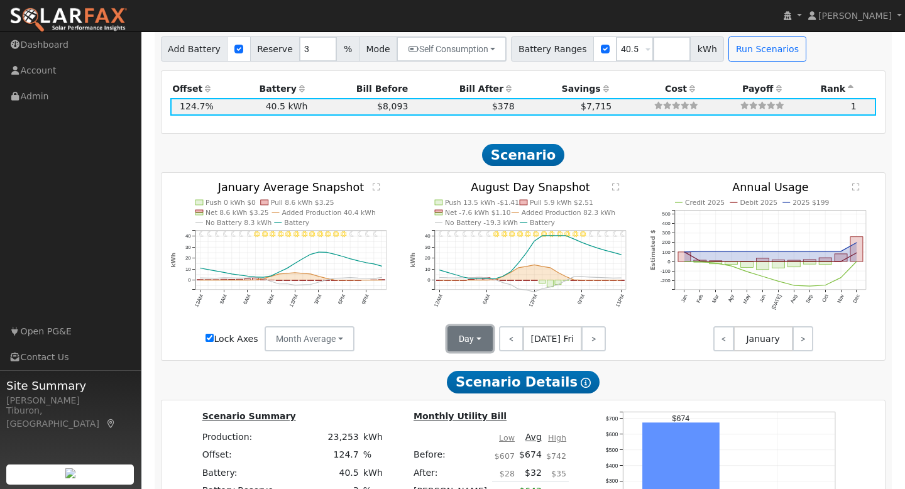
click at [466, 341] on button "Day" at bounding box center [469, 338] width 45 height 25
click at [474, 386] on link "Month Average" at bounding box center [491, 384] width 87 height 18
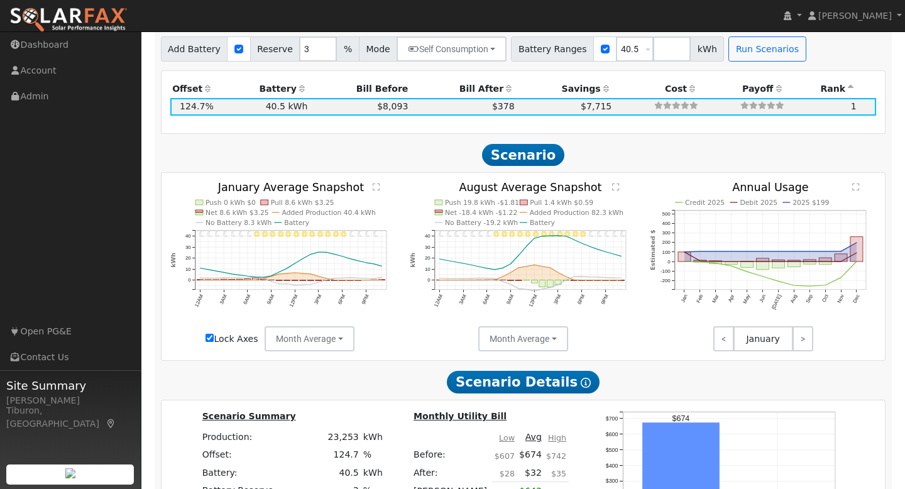
click at [374, 187] on text "" at bounding box center [377, 187] width 8 height 8
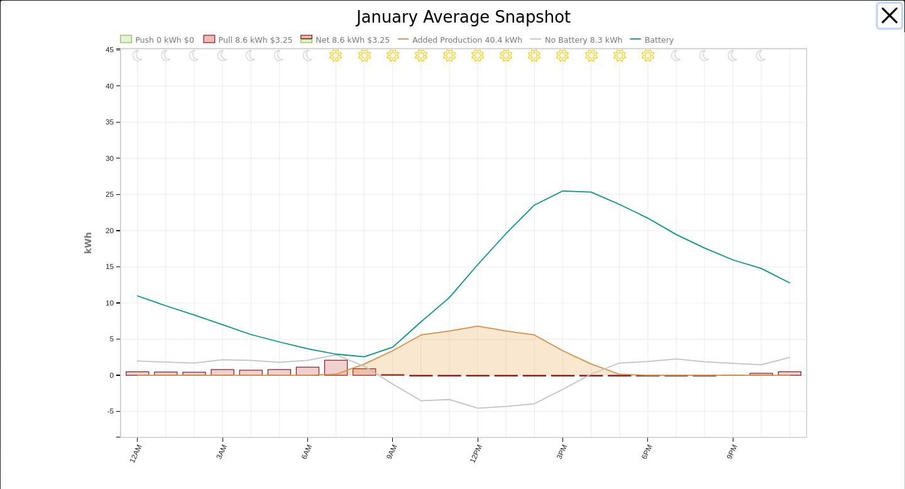
click at [892, 11] on button "button" at bounding box center [890, 16] width 24 height 24
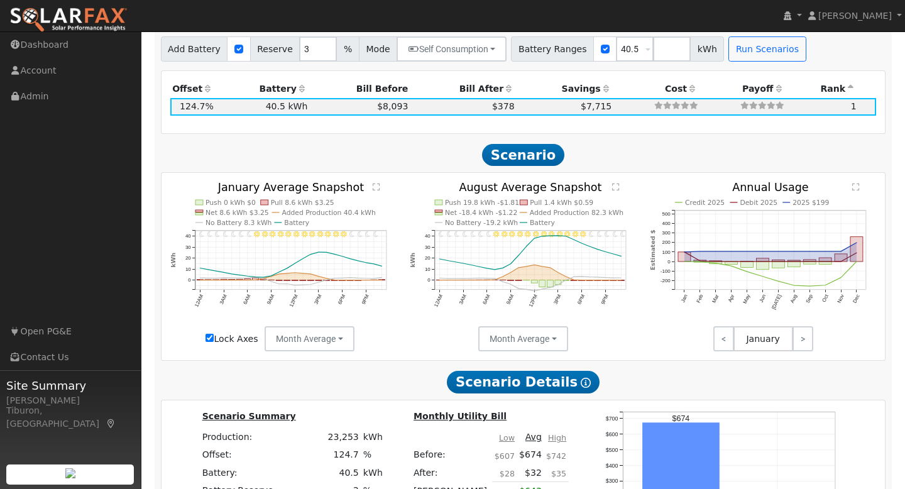
click at [616, 185] on text "" at bounding box center [617, 187] width 8 height 8
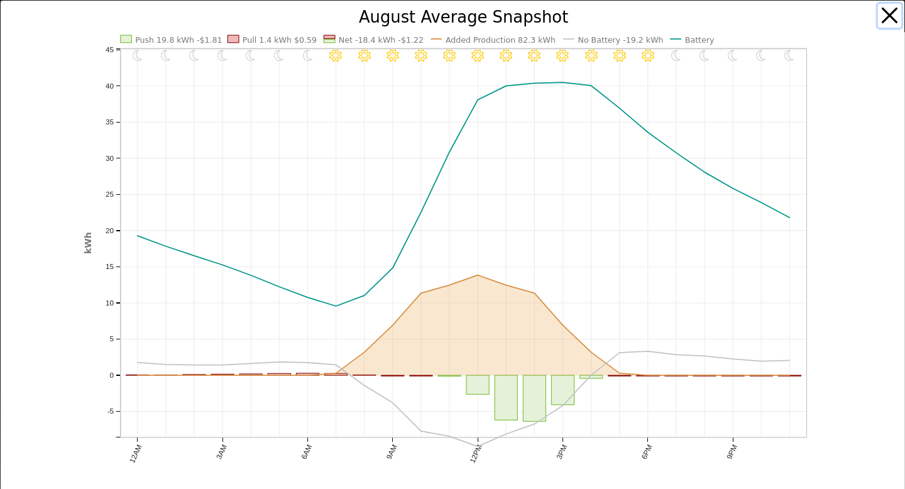
click at [888, 16] on button "button" at bounding box center [890, 16] width 24 height 24
